Goal: Check status: Check status

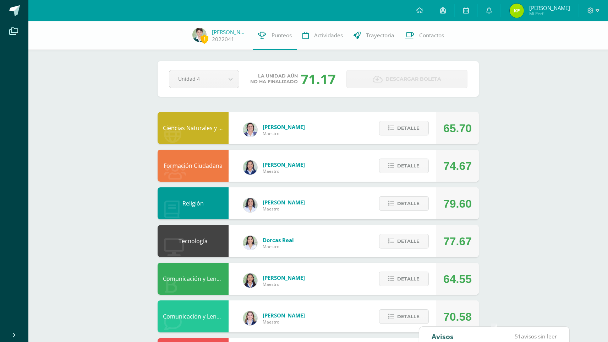
scroll to position [306, 0]
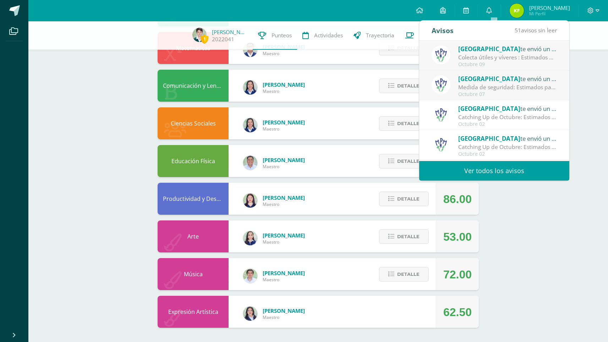
click at [556, 245] on div "1 [PERSON_NAME] Fock 2022041 Punteos Actividades Trayectoria Contactos Pendient…" at bounding box center [318, 29] width 580 height 626
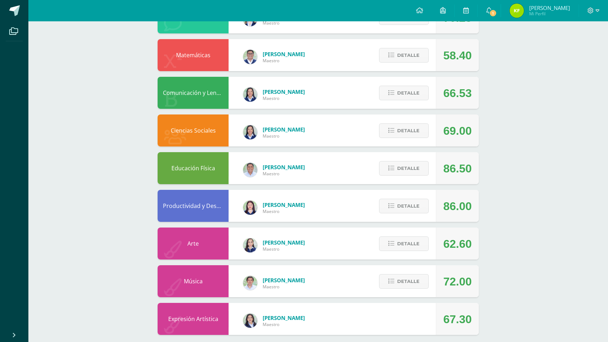
scroll to position [306, 0]
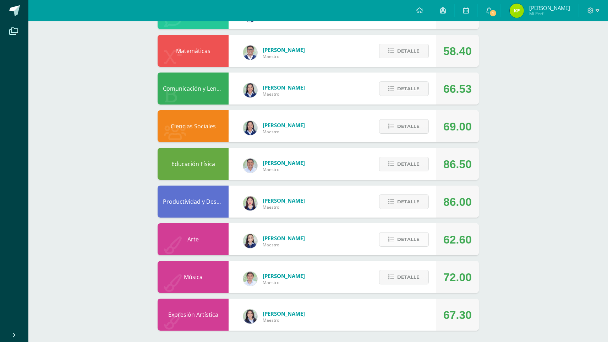
click at [396, 245] on button "Detalle" at bounding box center [404, 239] width 50 height 15
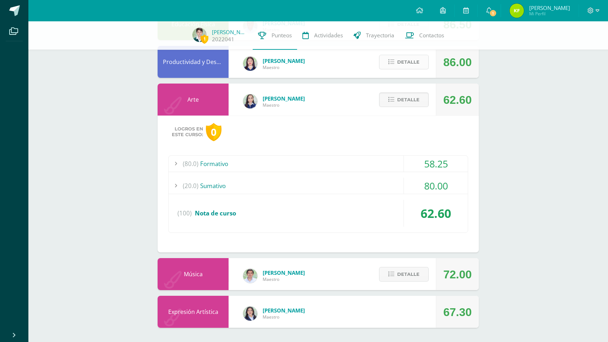
scroll to position [443, 0]
click at [172, 159] on div at bounding box center [176, 164] width 14 height 16
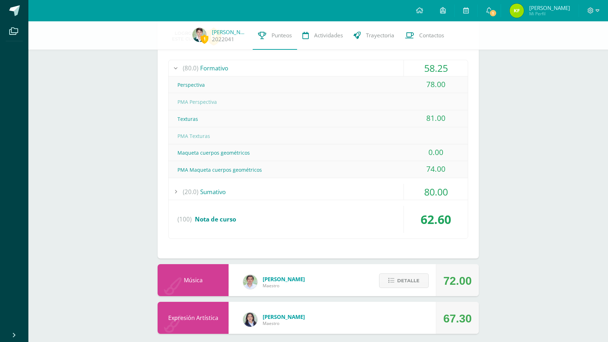
scroll to position [507, 0]
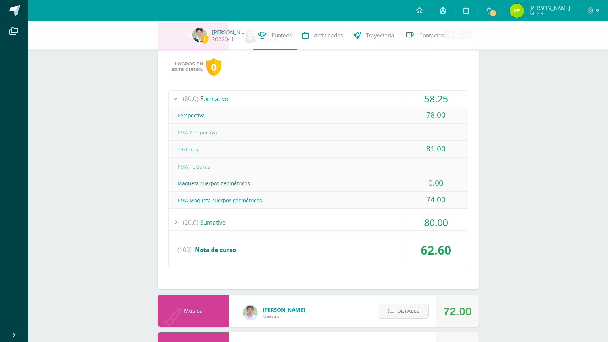
click at [163, 97] on div "Logros en este curso: 0 (80.0) Formativo 58.25 Perspectiva" at bounding box center [318, 169] width 321 height 238
click at [174, 223] on div at bounding box center [176, 222] width 14 height 16
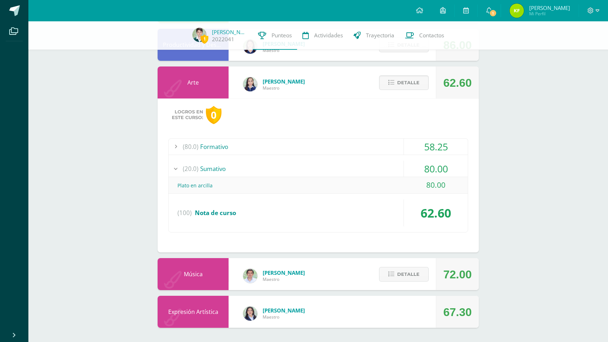
scroll to position [460, 0]
click at [177, 148] on div at bounding box center [176, 147] width 14 height 16
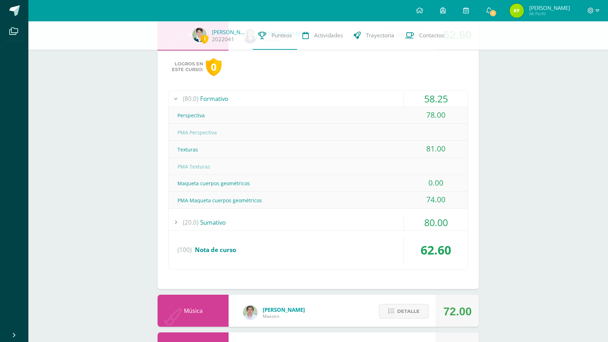
click at [177, 98] on div at bounding box center [176, 99] width 14 height 16
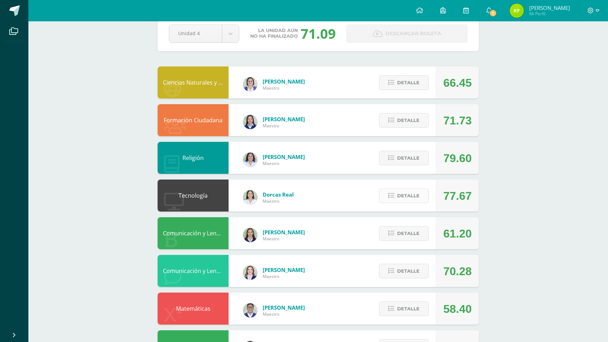
scroll to position [63, 0]
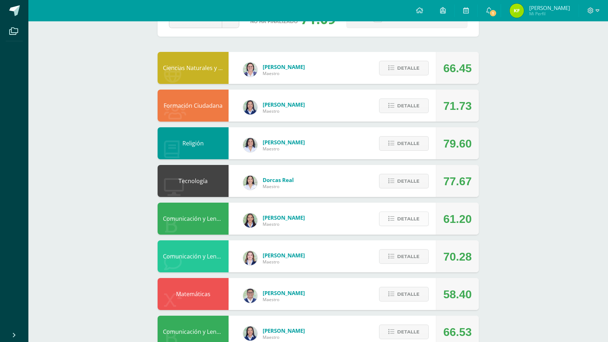
click at [412, 222] on span "Detalle" at bounding box center [408, 218] width 22 height 13
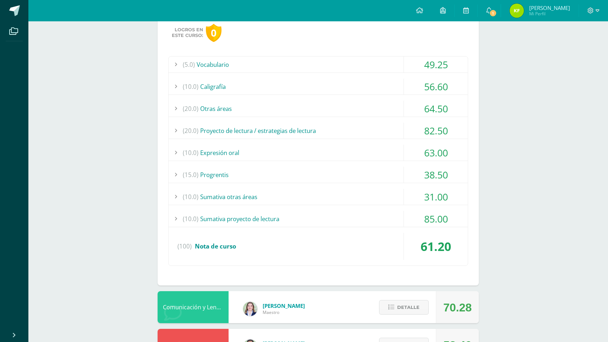
scroll to position [279, 0]
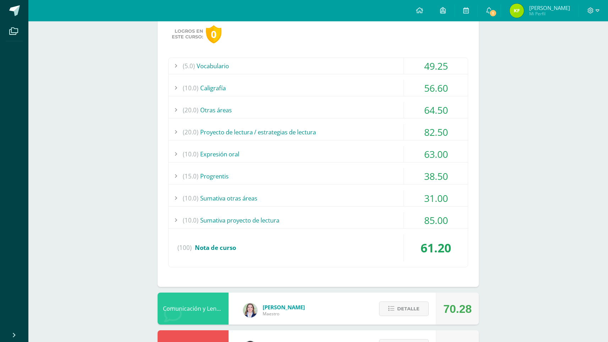
click at [179, 176] on div at bounding box center [176, 176] width 14 height 16
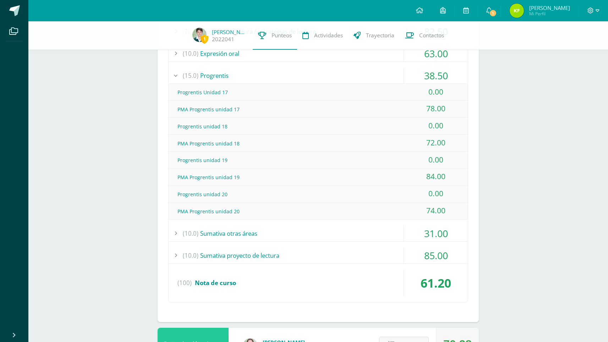
scroll to position [380, 0]
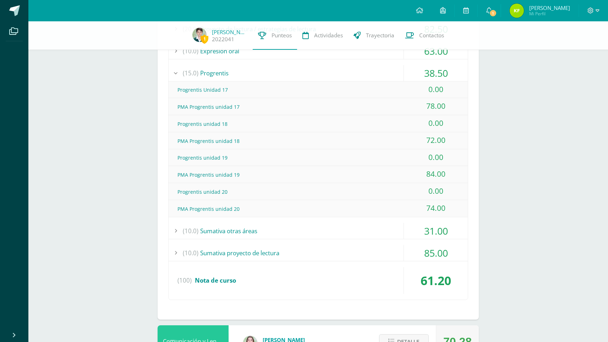
click at [243, 233] on div "(10.0) Sumativa otras áreas" at bounding box center [318, 231] width 299 height 16
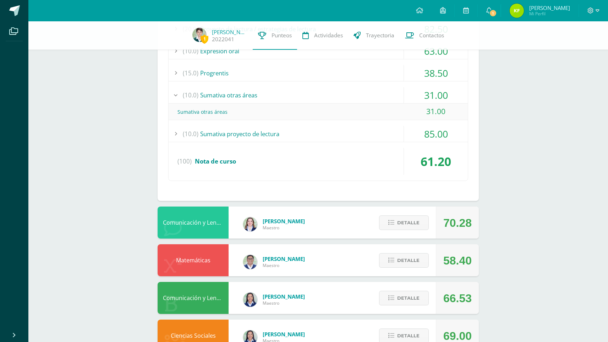
click at [236, 132] on div "(10.0) Sumativa proyecto de lectura" at bounding box center [318, 134] width 299 height 16
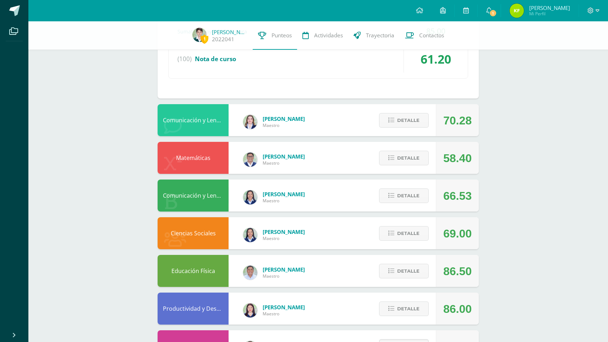
scroll to position [482, 0]
click at [409, 155] on span "Detalle" at bounding box center [408, 157] width 22 height 13
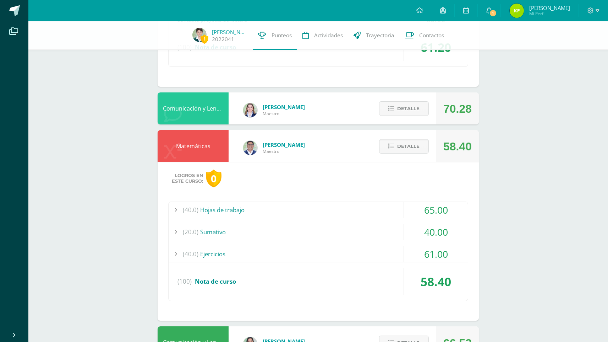
scroll to position [527, 0]
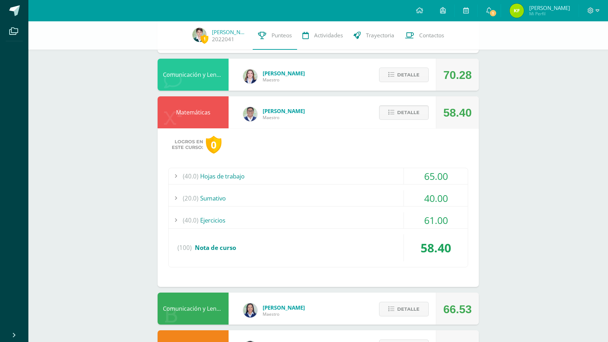
click at [175, 218] on div at bounding box center [176, 220] width 14 height 16
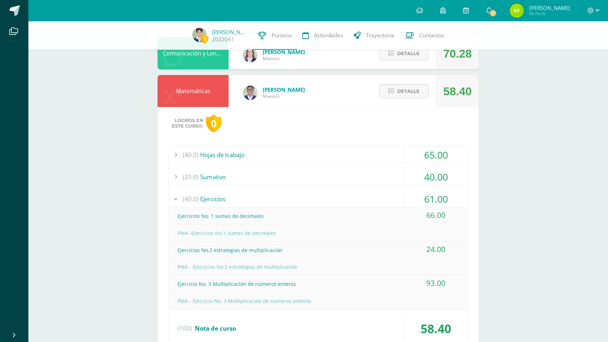
scroll to position [532, 0]
click at [174, 154] on div at bounding box center [176, 155] width 14 height 16
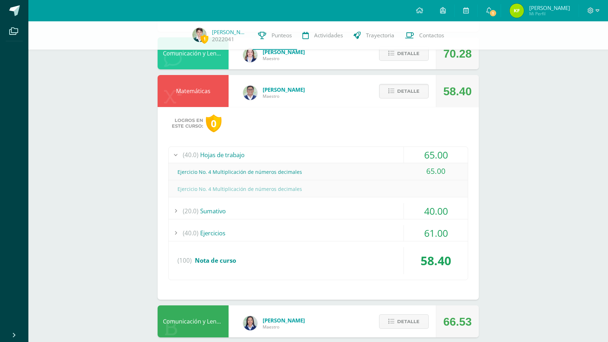
click at [175, 155] on div at bounding box center [176, 155] width 14 height 16
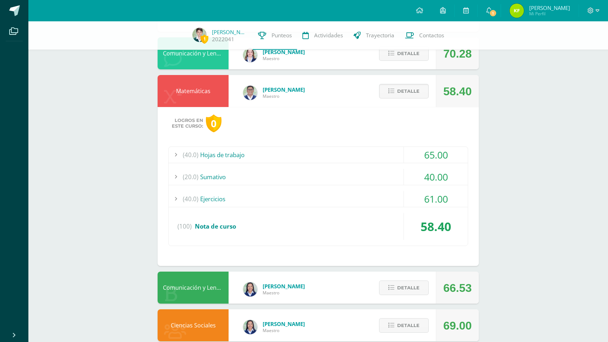
click at [175, 197] on div at bounding box center [176, 199] width 14 height 16
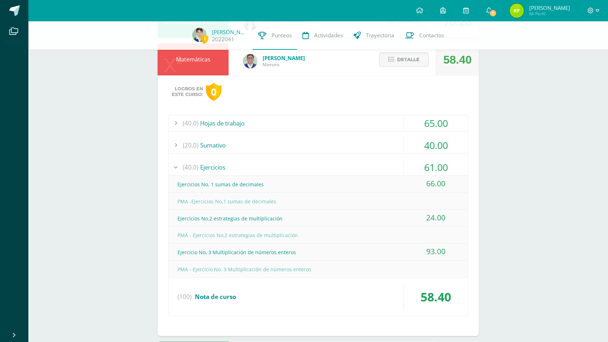
scroll to position [565, 0]
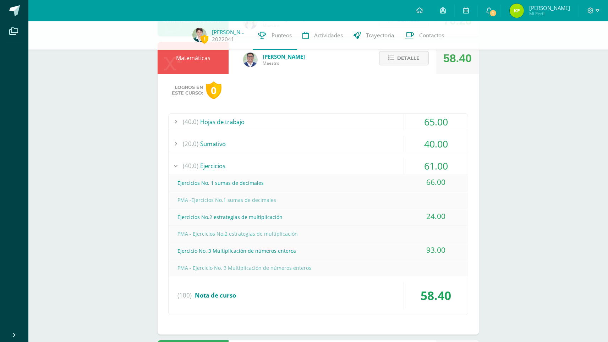
click at [177, 165] on div at bounding box center [176, 166] width 14 height 16
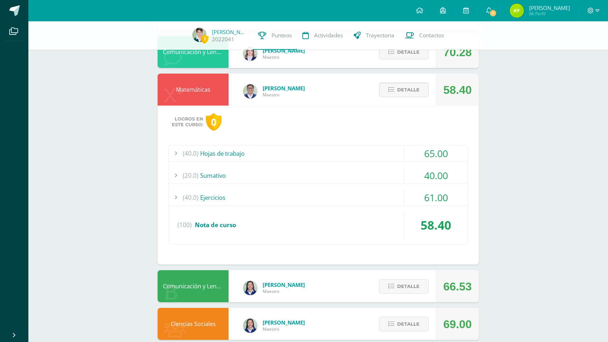
scroll to position [533, 0]
click at [408, 94] on span "Detalle" at bounding box center [408, 89] width 22 height 13
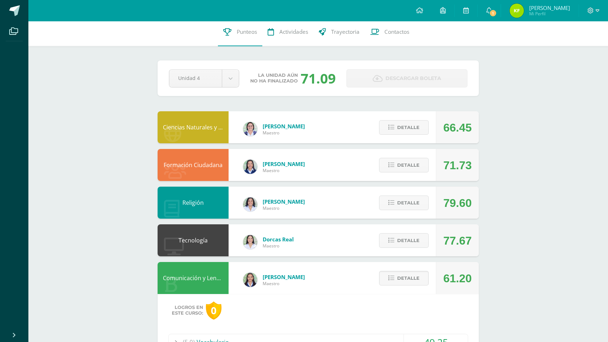
scroll to position [0, 0]
